Goal: Leave review/rating: Leave review/rating

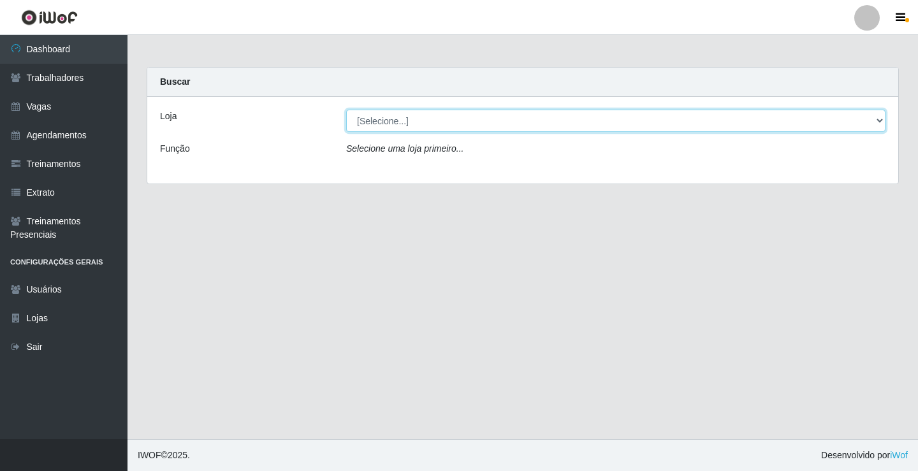
click at [371, 118] on select "[Selecione...] Edilicya Supermercado" at bounding box center [616, 121] width 540 height 22
select select "460"
click at [346, 110] on select "[Selecione...] Edilicya Supermercado" at bounding box center [616, 121] width 540 height 22
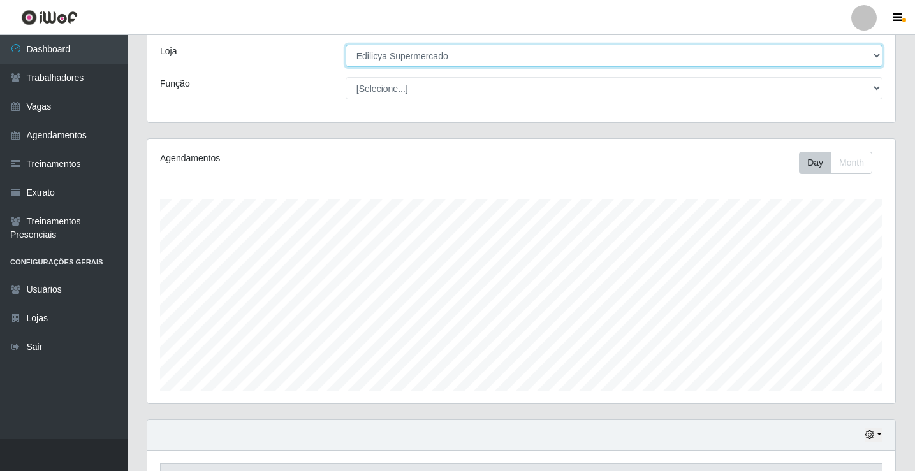
scroll to position [215, 0]
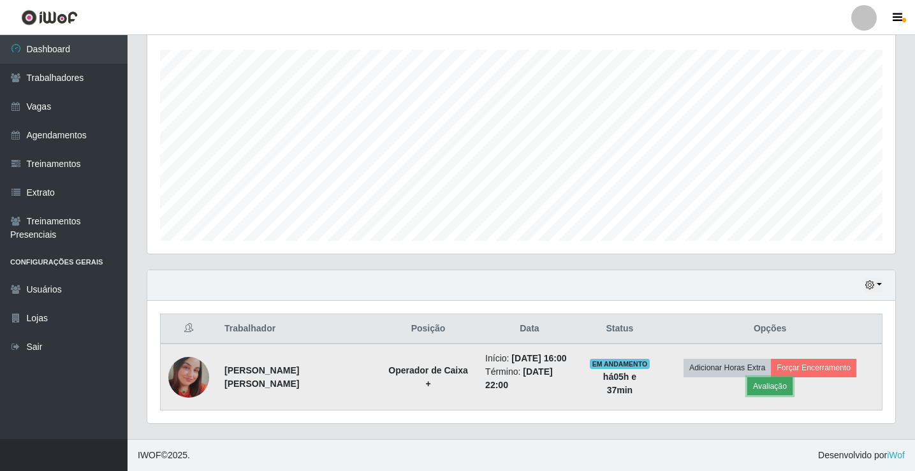
click at [779, 390] on button "Avaliação" at bounding box center [770, 387] width 45 height 18
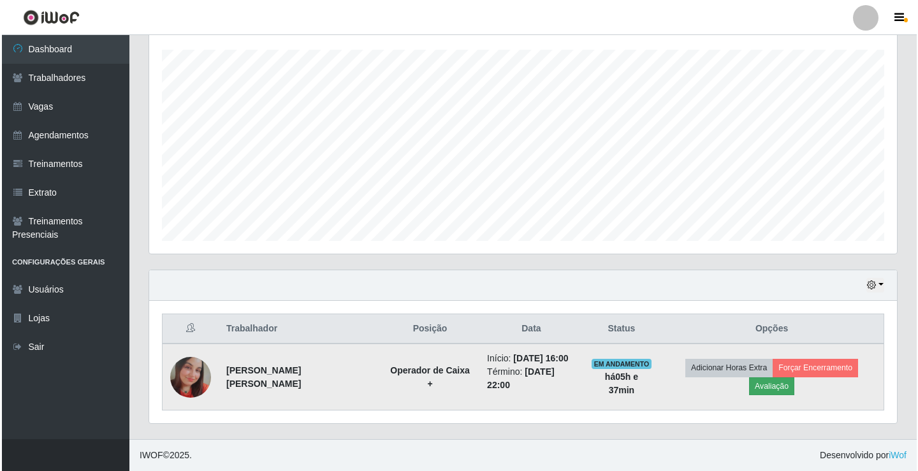
scroll to position [265, 742]
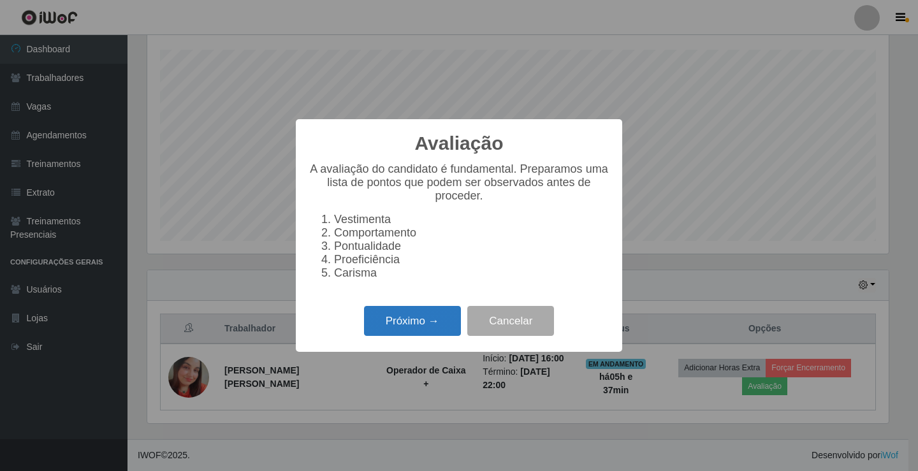
click at [371, 318] on button "Próximo →" at bounding box center [412, 321] width 97 height 30
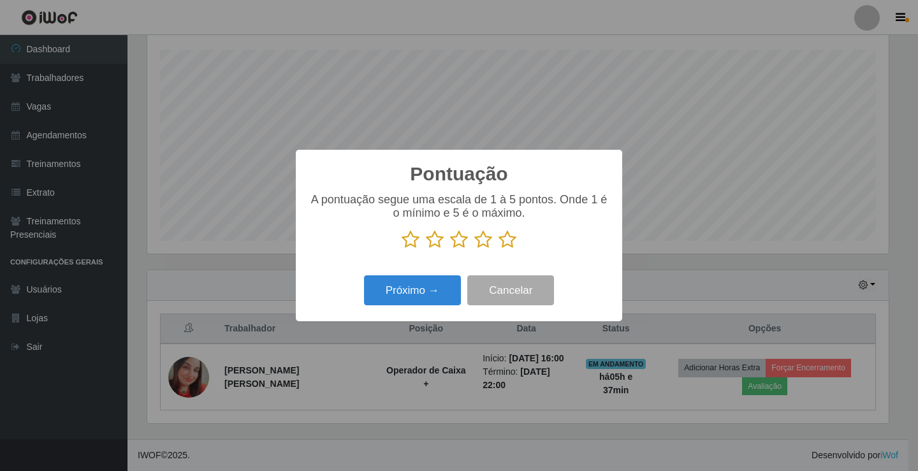
click at [500, 245] on icon at bounding box center [508, 239] width 18 height 19
click at [499, 249] on input "radio" at bounding box center [499, 249] width 0 height 0
click at [399, 290] on button "Próximo →" at bounding box center [412, 291] width 97 height 30
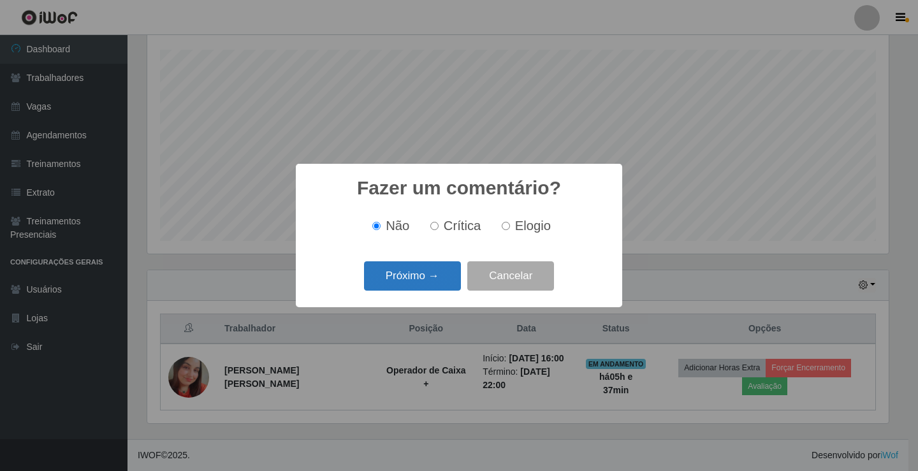
click at [399, 279] on button "Próximo →" at bounding box center [412, 277] width 97 height 30
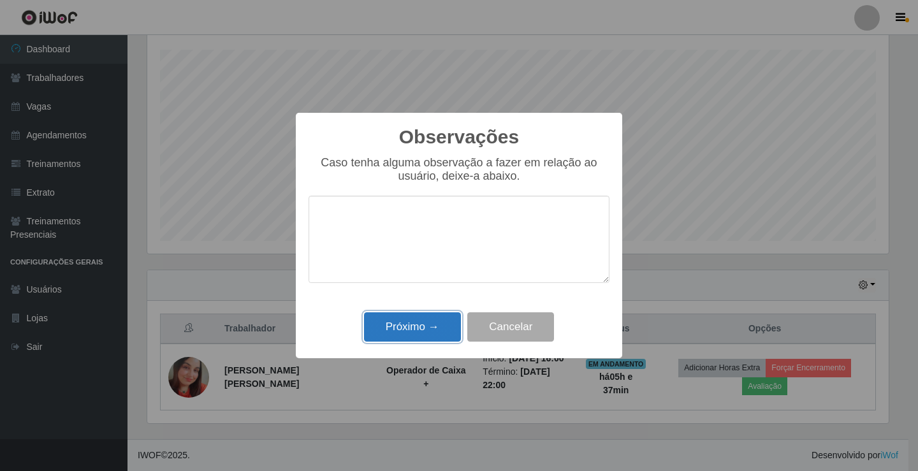
click at [402, 335] on button "Próximo →" at bounding box center [412, 328] width 97 height 30
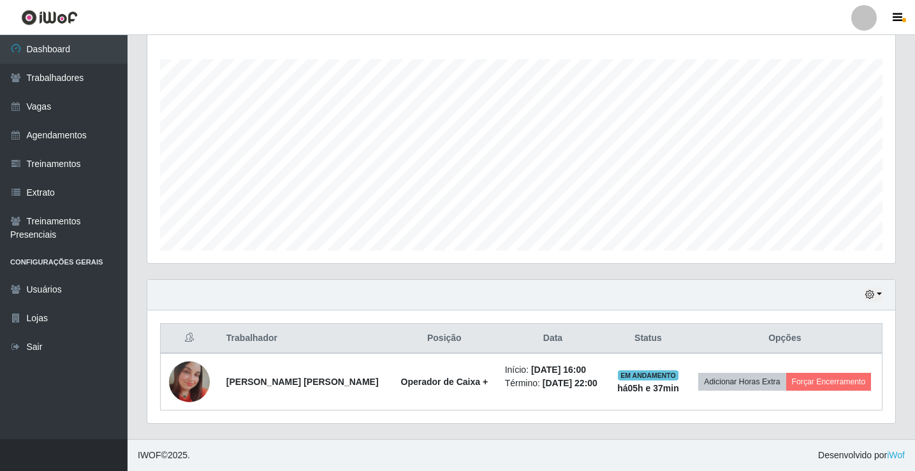
scroll to position [205, 0]
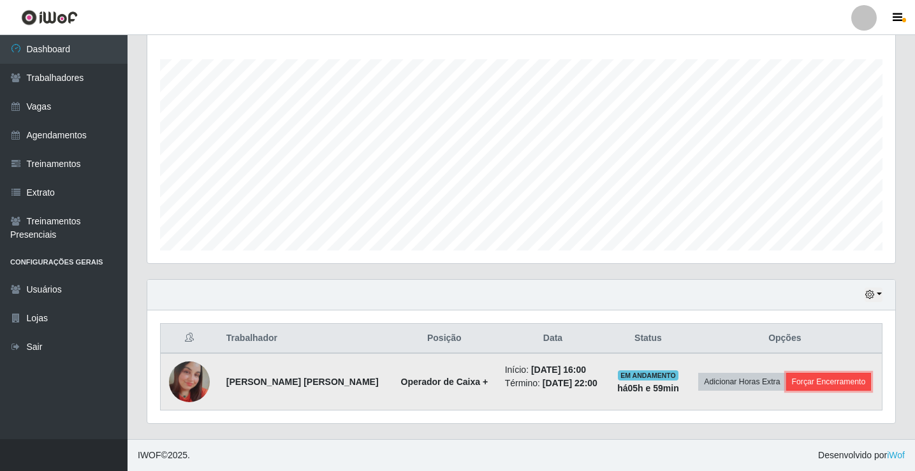
click at [835, 379] on button "Forçar Encerramento" at bounding box center [828, 382] width 85 height 18
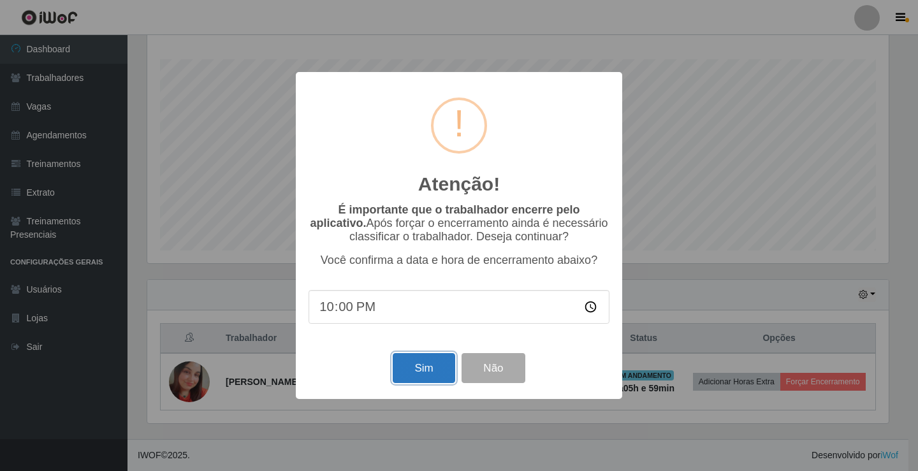
click at [422, 369] on button "Sim" at bounding box center [424, 368] width 62 height 30
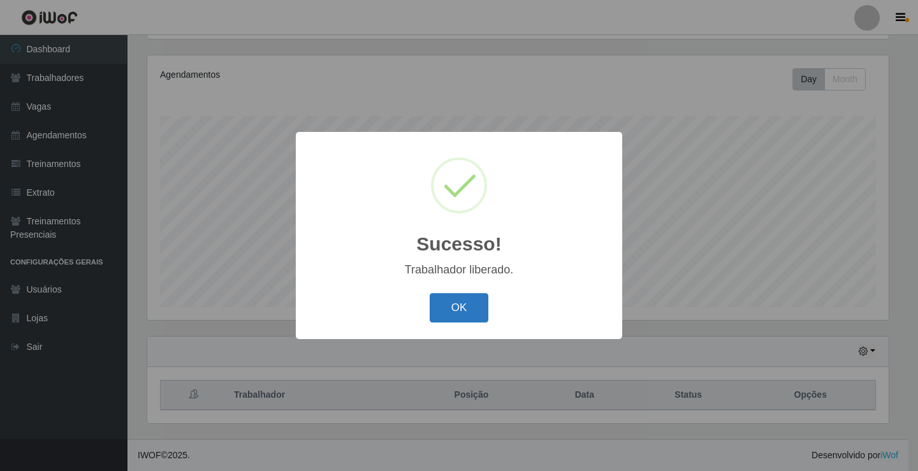
click at [466, 314] on button "OK" at bounding box center [459, 308] width 59 height 30
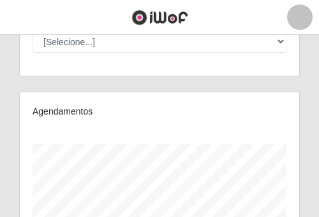
scroll to position [256, 279]
